Goal: Check status: Check status

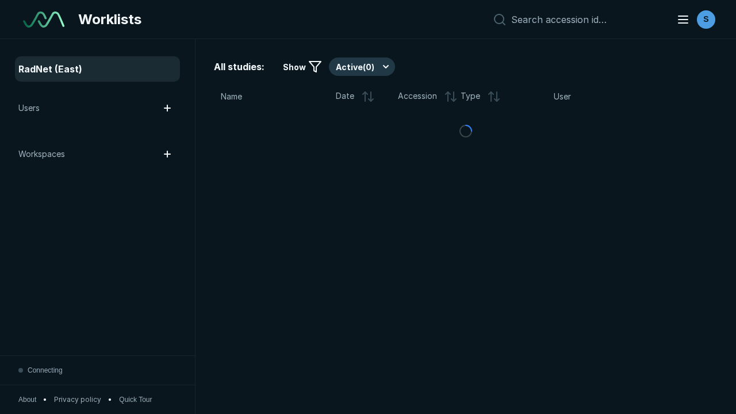
scroll to position [3138, 4787]
